Goal: Task Accomplishment & Management: Manage account settings

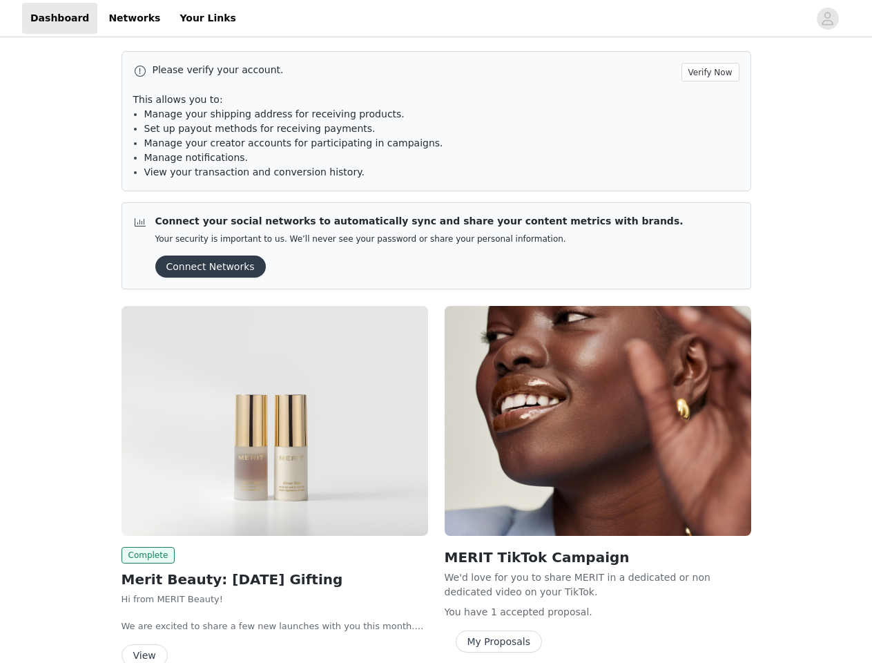
click at [436, 331] on div "MERIT TikTok Campaign We'd love for you to share MERIT in a dedicated or non de…" at bounding box center [597, 482] width 323 height 369
click at [436, 19] on div at bounding box center [526, 18] width 564 height 31
click at [828, 19] on icon "avatar" at bounding box center [827, 19] width 13 height 22
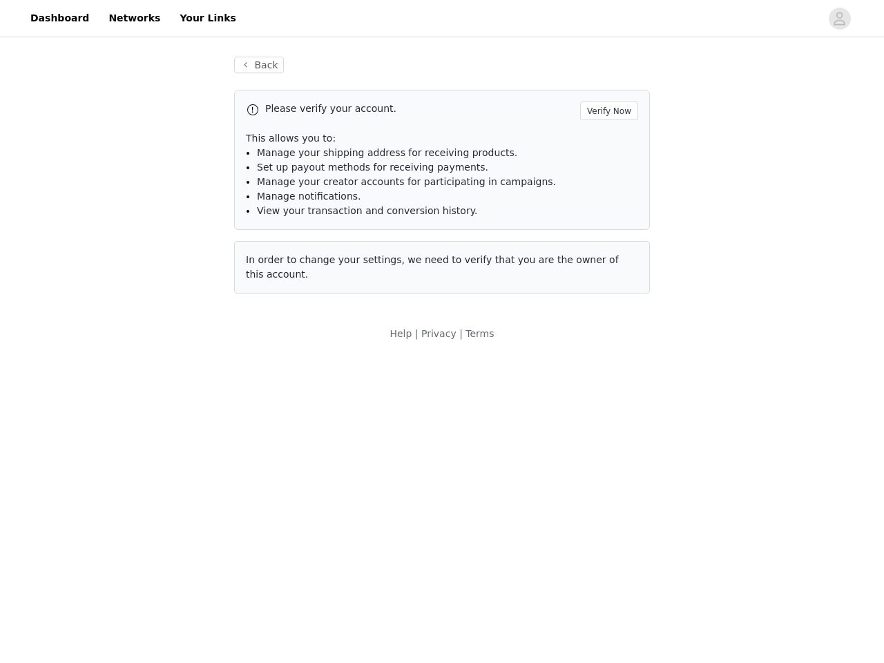
click at [713, 72] on div "Back Please verify your account. Verify Now This allows you to: Manage your shi…" at bounding box center [442, 199] width 884 height 318
click at [206, 267] on div "Back Please verify your account. Verify Now This allows you to: Manage your shi…" at bounding box center [442, 199] width 884 height 318
click at [275, 421] on body "Dashboard Networks Your Links Back Please verify your account. Verify Now This …" at bounding box center [442, 331] width 884 height 663
click at [146, 555] on body "Dashboard Networks Your Links Back Please verify your account. Verify Now This …" at bounding box center [442, 331] width 884 height 663
click at [144, 653] on body "Dashboard Networks Your Links Back Please verify your account. Verify Now This …" at bounding box center [442, 331] width 884 height 663
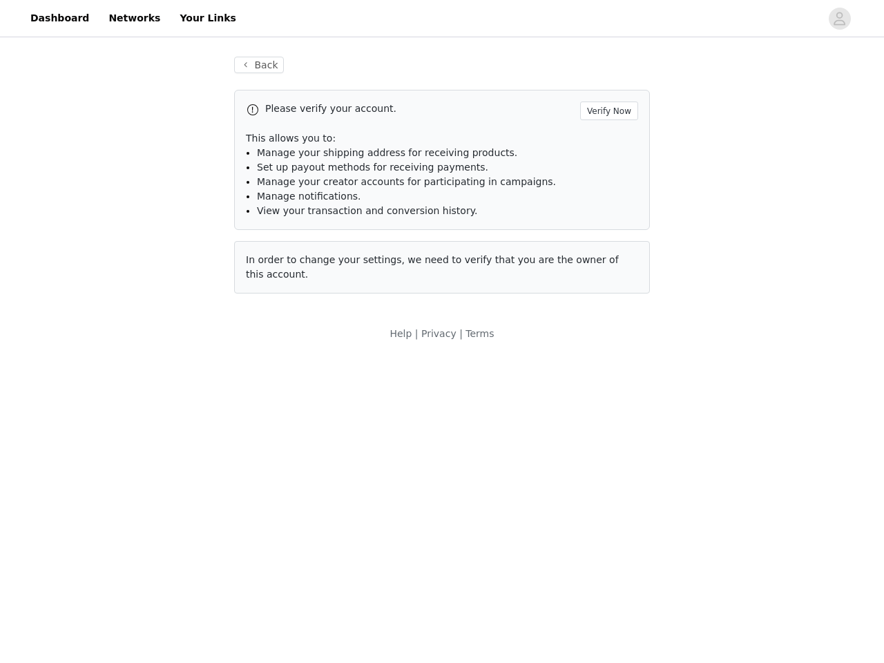
click at [598, 421] on body "Dashboard Networks Your Links Back Please verify your account. Verify Now This …" at bounding box center [442, 331] width 884 height 663
click at [496, 642] on body "Dashboard Networks Your Links Back Please verify your account. Verify Now This …" at bounding box center [442, 331] width 884 height 663
